Goal: Check status

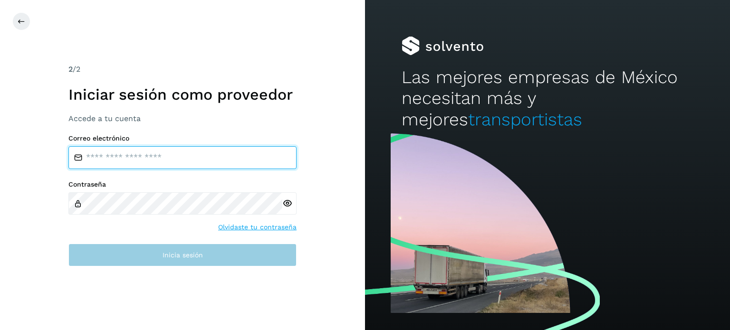
type input "**********"
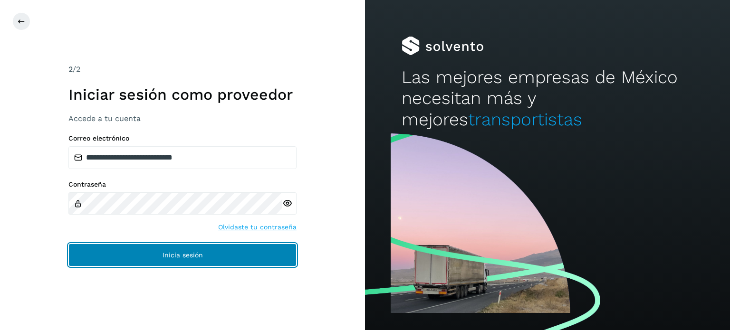
click at [256, 256] on button "Inicia sesión" at bounding box center [182, 255] width 228 height 23
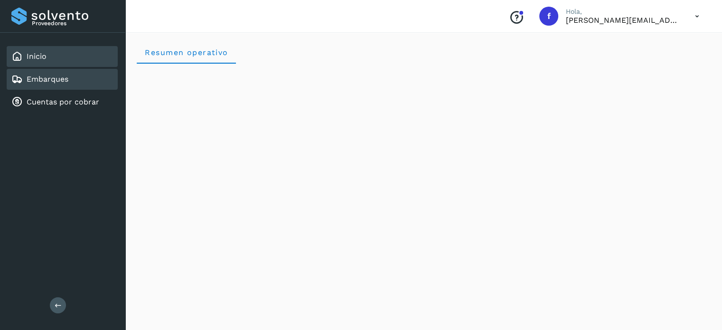
click at [82, 87] on div "Embarques" at bounding box center [62, 79] width 111 height 21
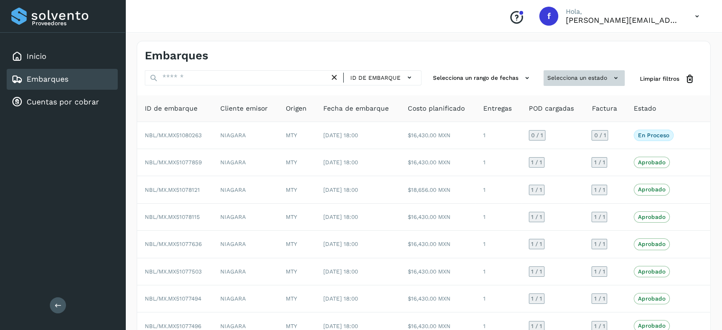
click at [571, 79] on button "Selecciona un estado" at bounding box center [584, 78] width 81 height 16
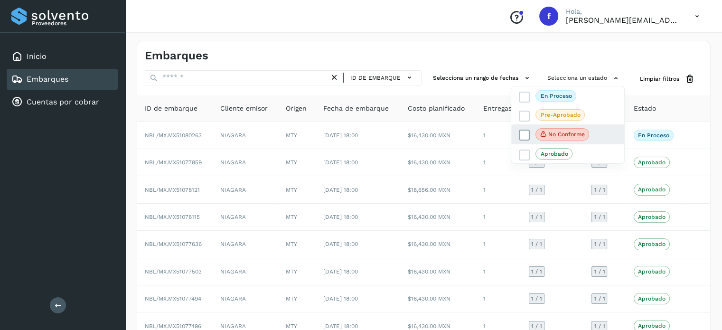
click at [549, 137] on p "No conforme" at bounding box center [567, 134] width 37 height 7
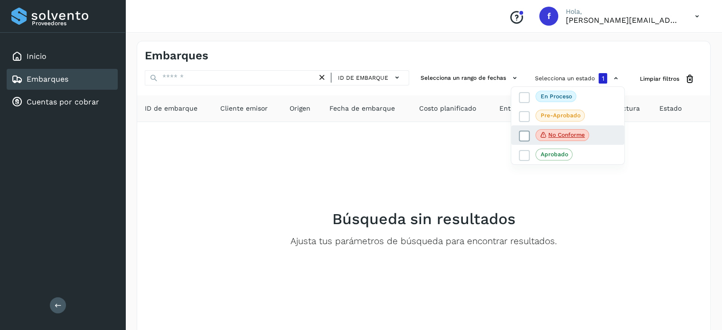
click at [524, 135] on icon at bounding box center [524, 135] width 9 height 9
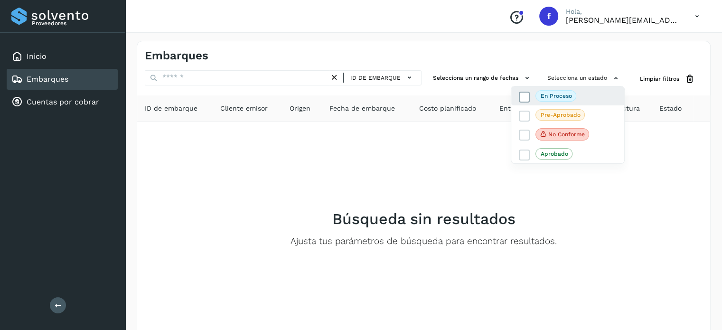
click at [533, 100] on label "En proceso" at bounding box center [547, 95] width 57 height 11
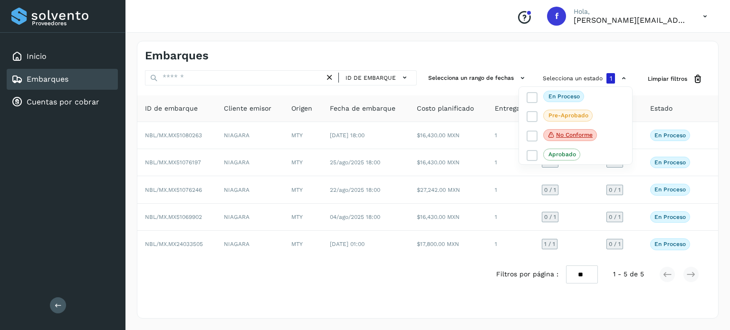
click at [506, 60] on div at bounding box center [365, 165] width 730 height 330
